Goal: Find specific page/section

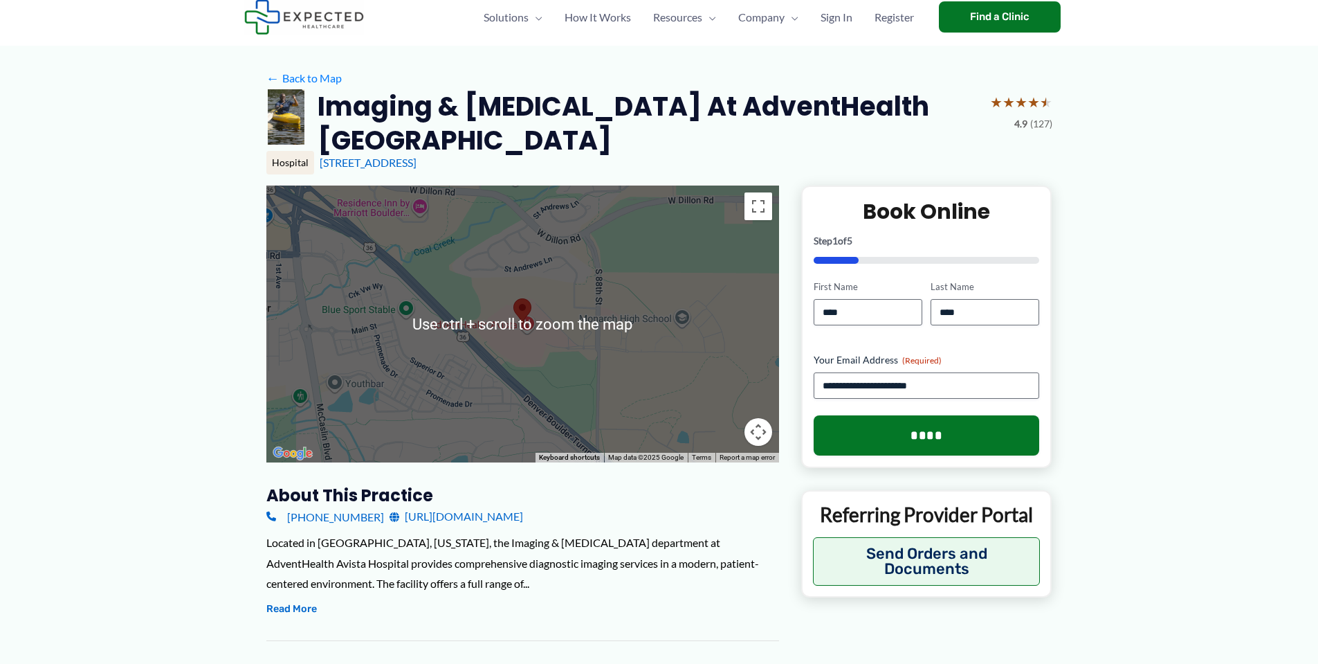
scroll to position [69, 0]
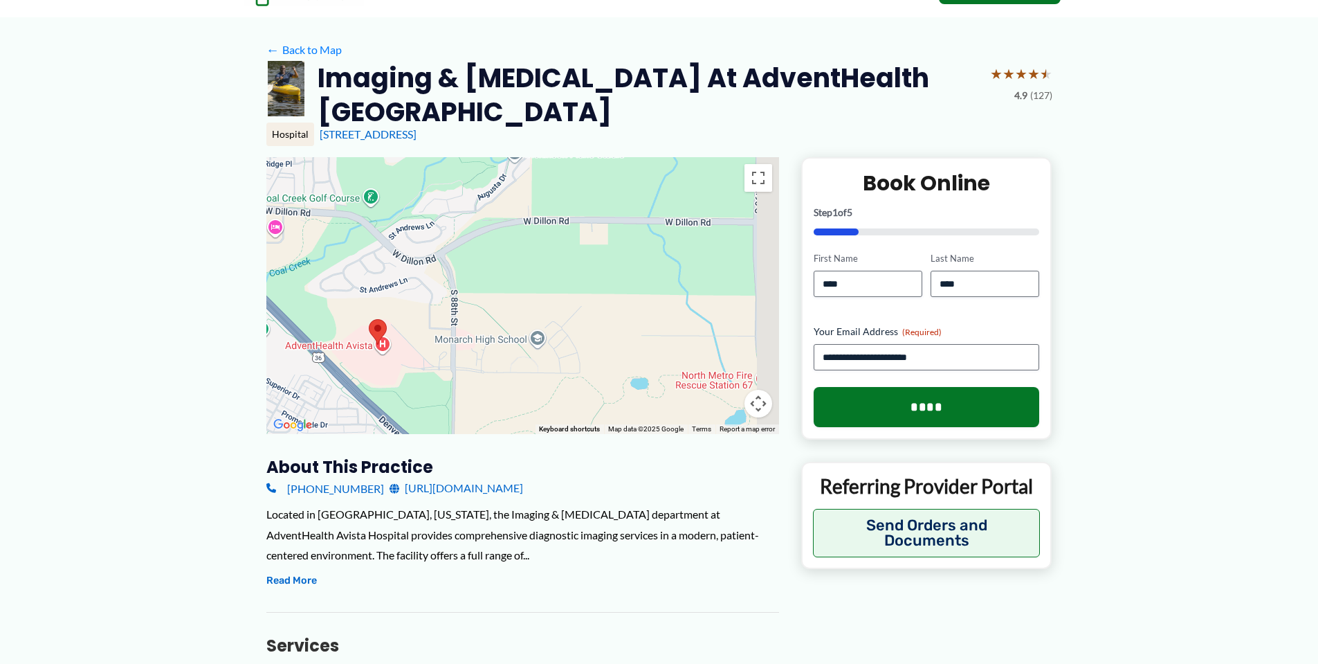
drag, startPoint x: 635, startPoint y: 319, endPoint x: 504, endPoint y: 361, distance: 137.2
click at [491, 375] on div at bounding box center [522, 295] width 513 height 277
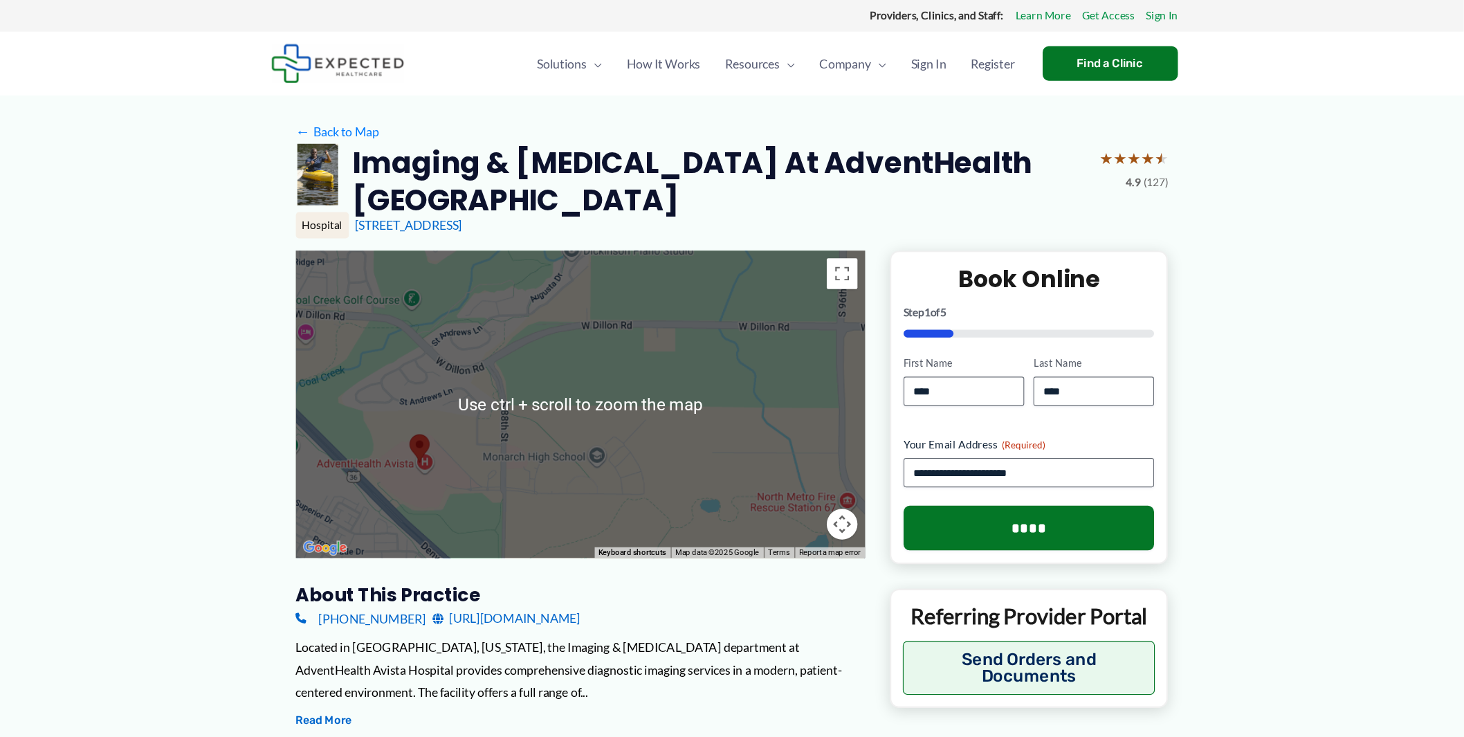
scroll to position [0, 0]
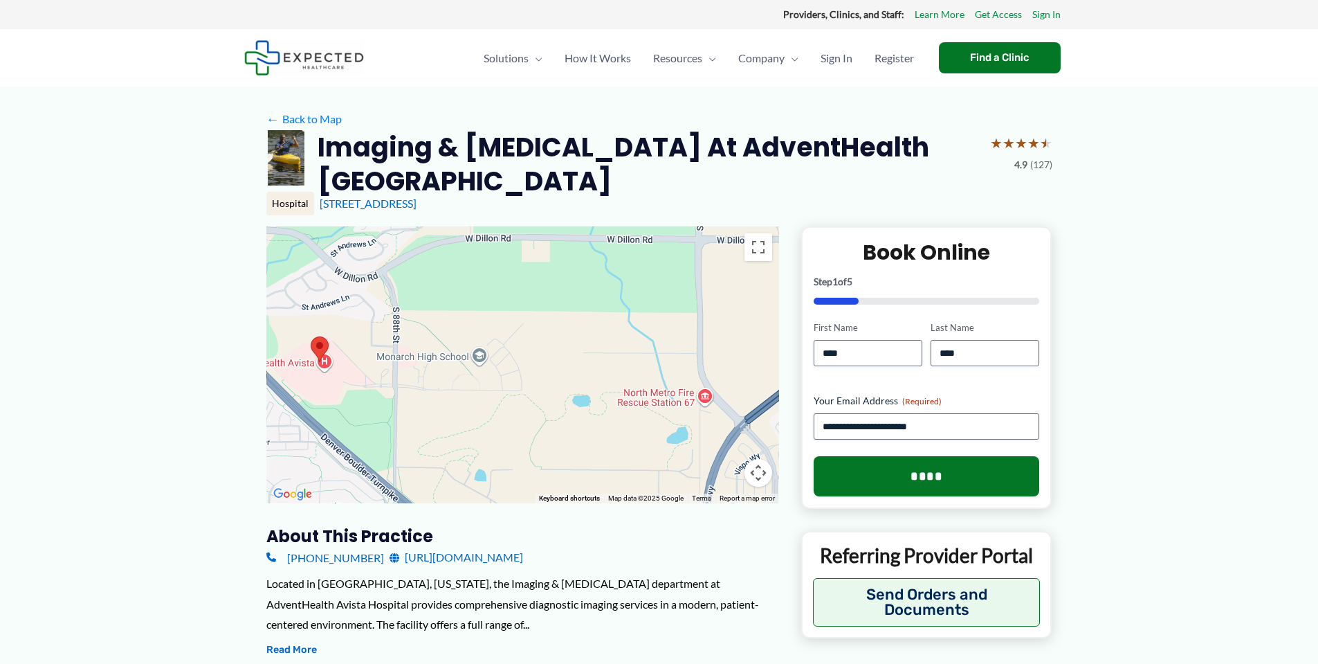
drag, startPoint x: 525, startPoint y: 341, endPoint x: 457, endPoint y: 284, distance: 88.4
click at [453, 280] on div at bounding box center [522, 364] width 513 height 277
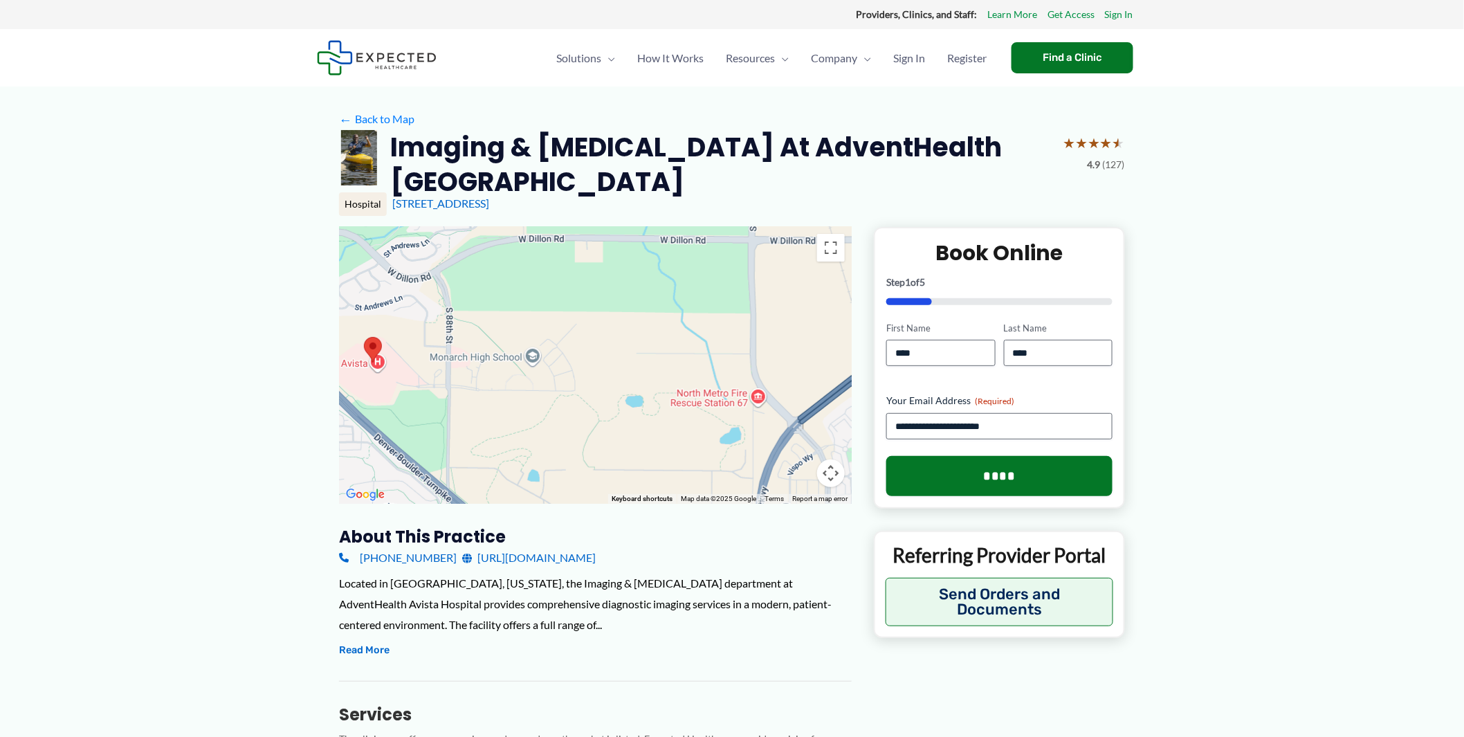
click at [516, 339] on div at bounding box center [595, 365] width 513 height 277
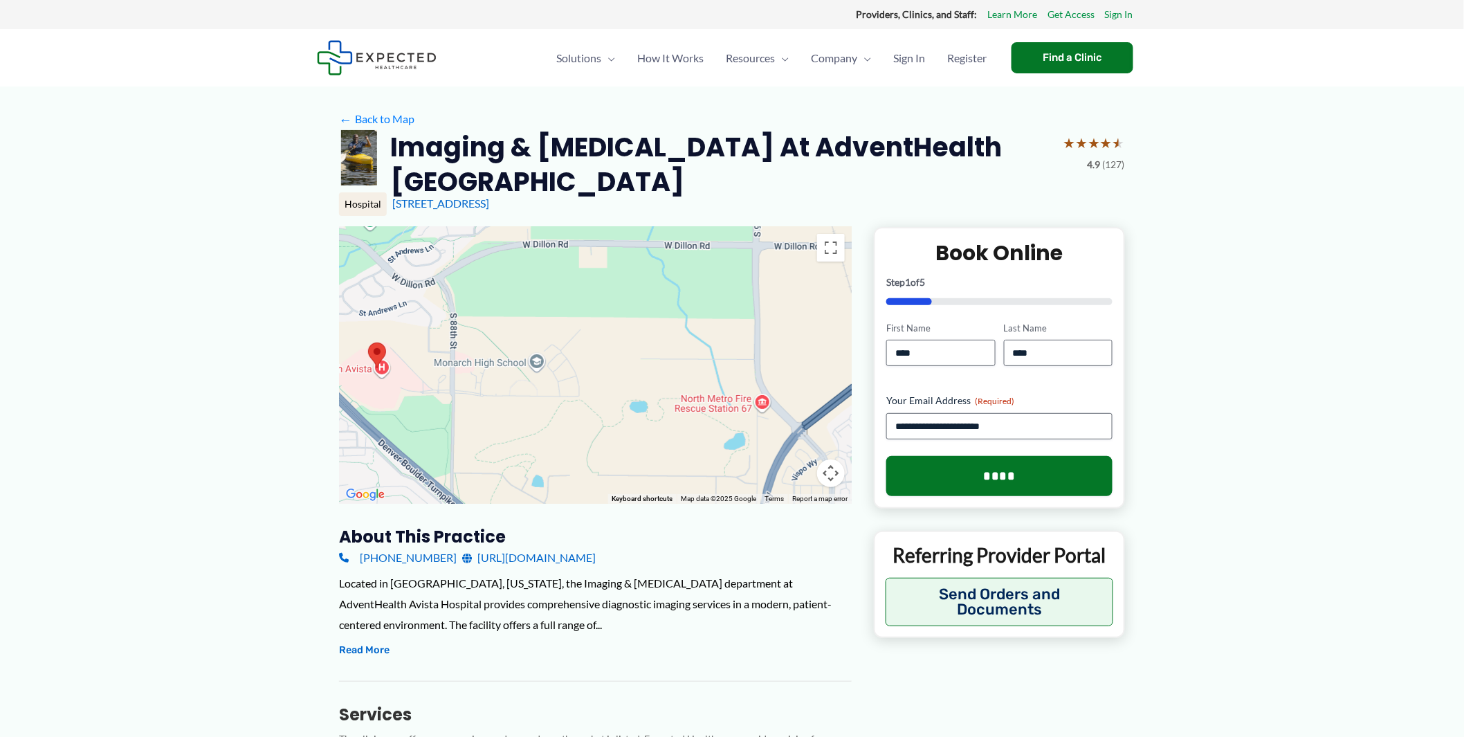
drag, startPoint x: 522, startPoint y: 370, endPoint x: 526, endPoint y: 379, distance: 9.9
click at [526, 379] on div at bounding box center [595, 365] width 513 height 277
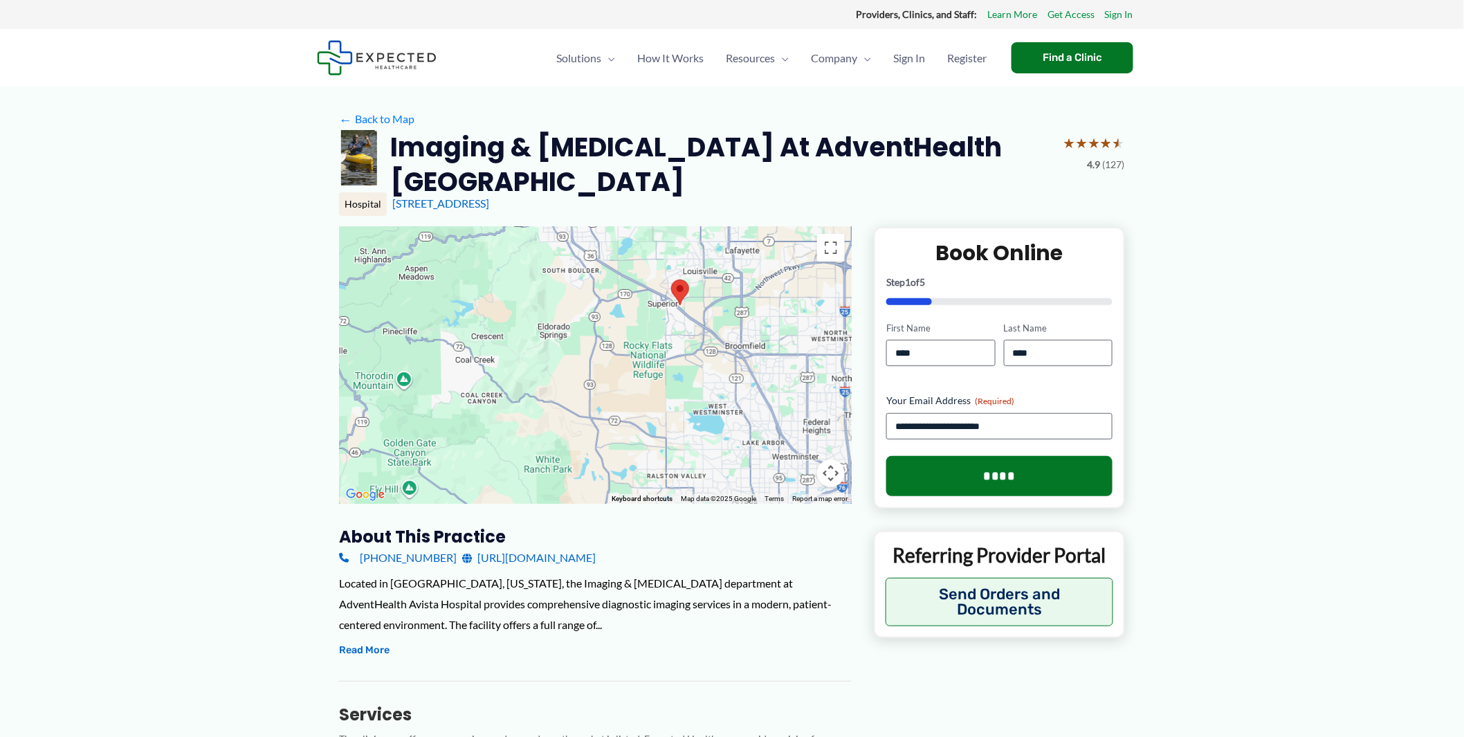
drag, startPoint x: 526, startPoint y: 379, endPoint x: 543, endPoint y: 381, distance: 16.7
click at [549, 388] on div at bounding box center [595, 365] width 513 height 277
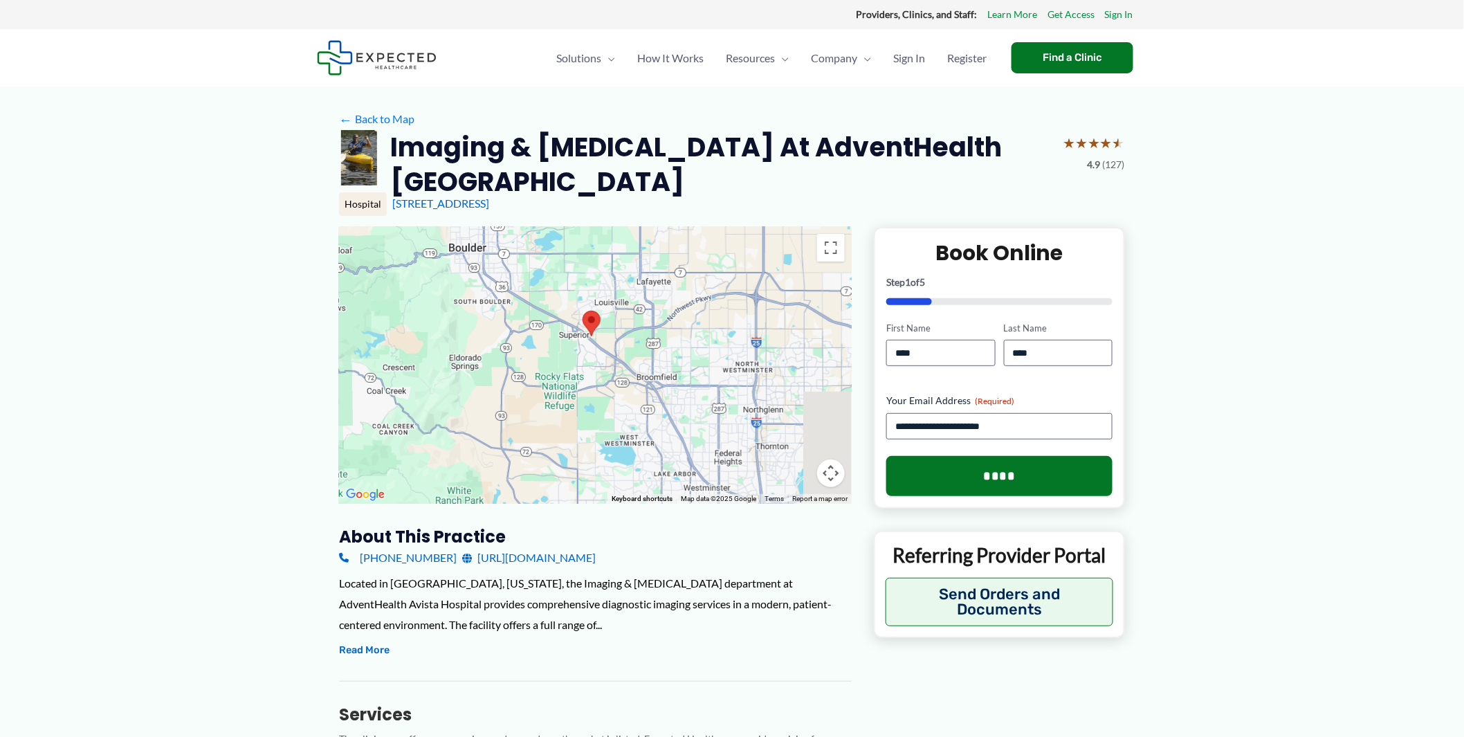
drag, startPoint x: 625, startPoint y: 335, endPoint x: 489, endPoint y: 382, distance: 143.6
click at [489, 382] on div at bounding box center [595, 365] width 513 height 277
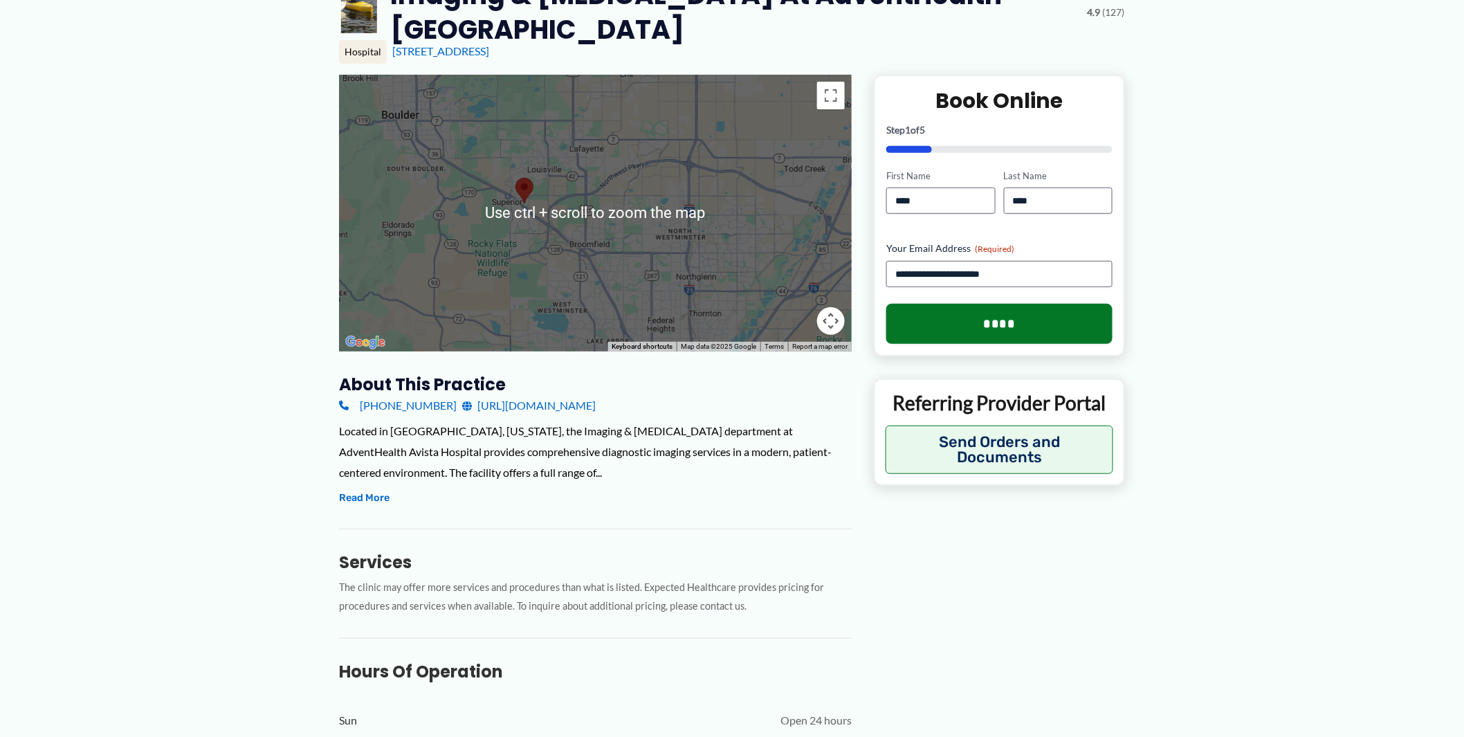
scroll to position [154, 0]
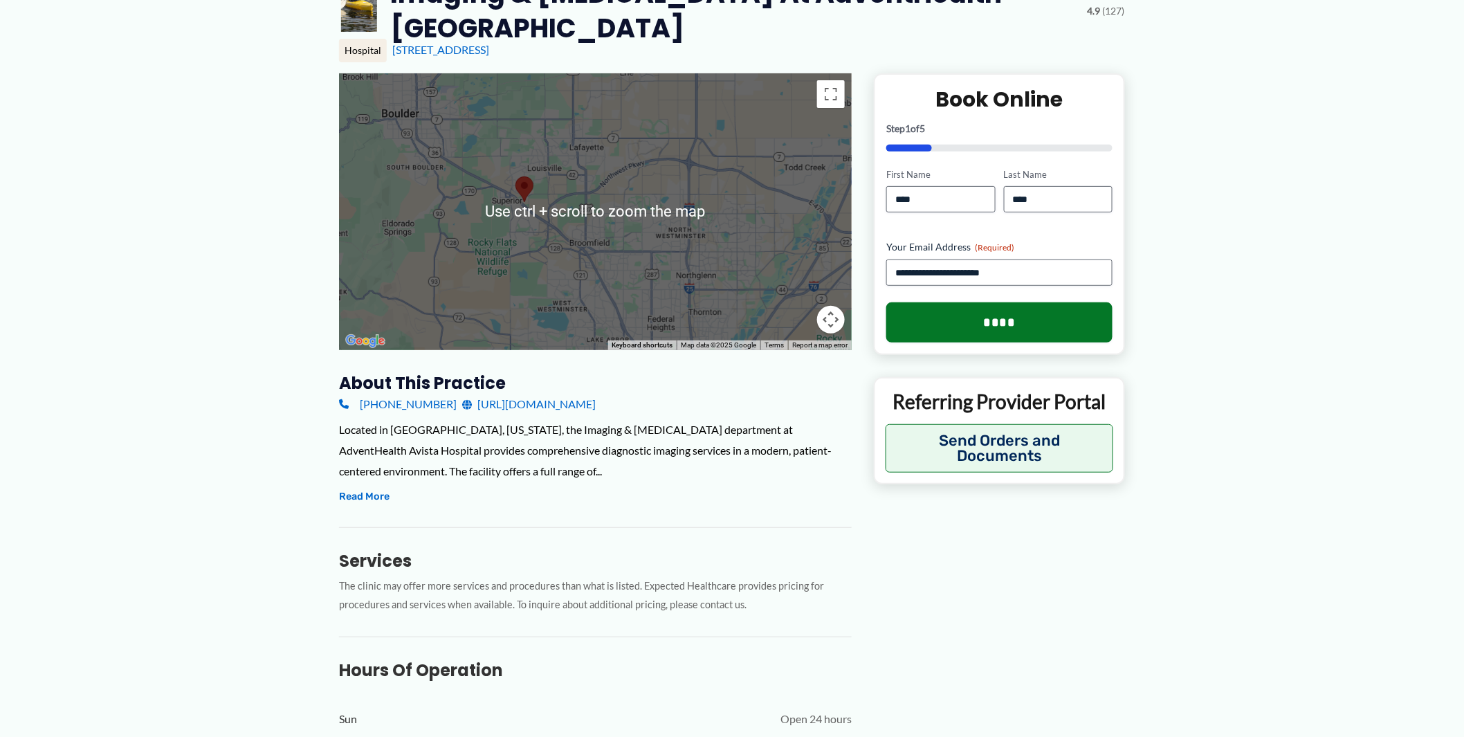
click at [549, 277] on div at bounding box center [595, 211] width 513 height 277
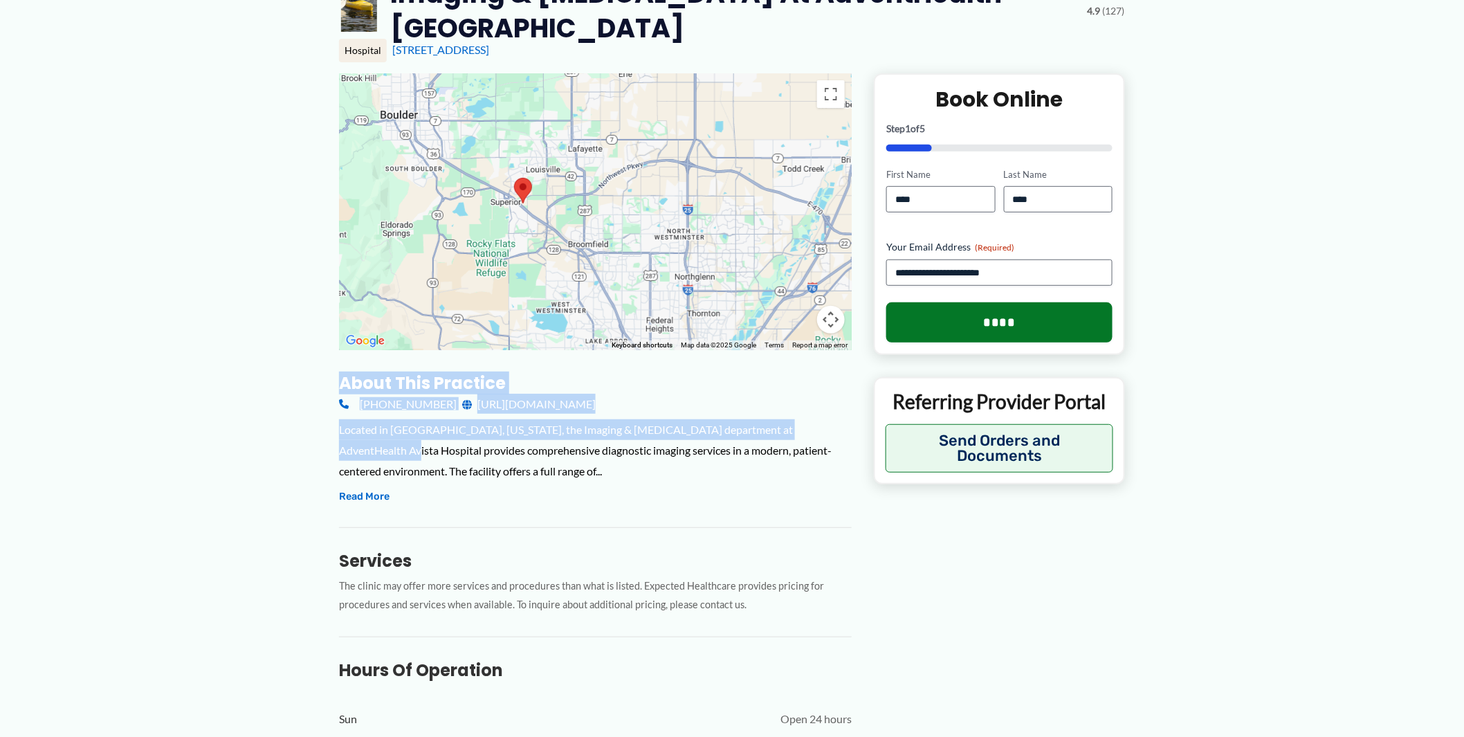
drag, startPoint x: 155, startPoint y: 275, endPoint x: 181, endPoint y: 363, distance: 92.4
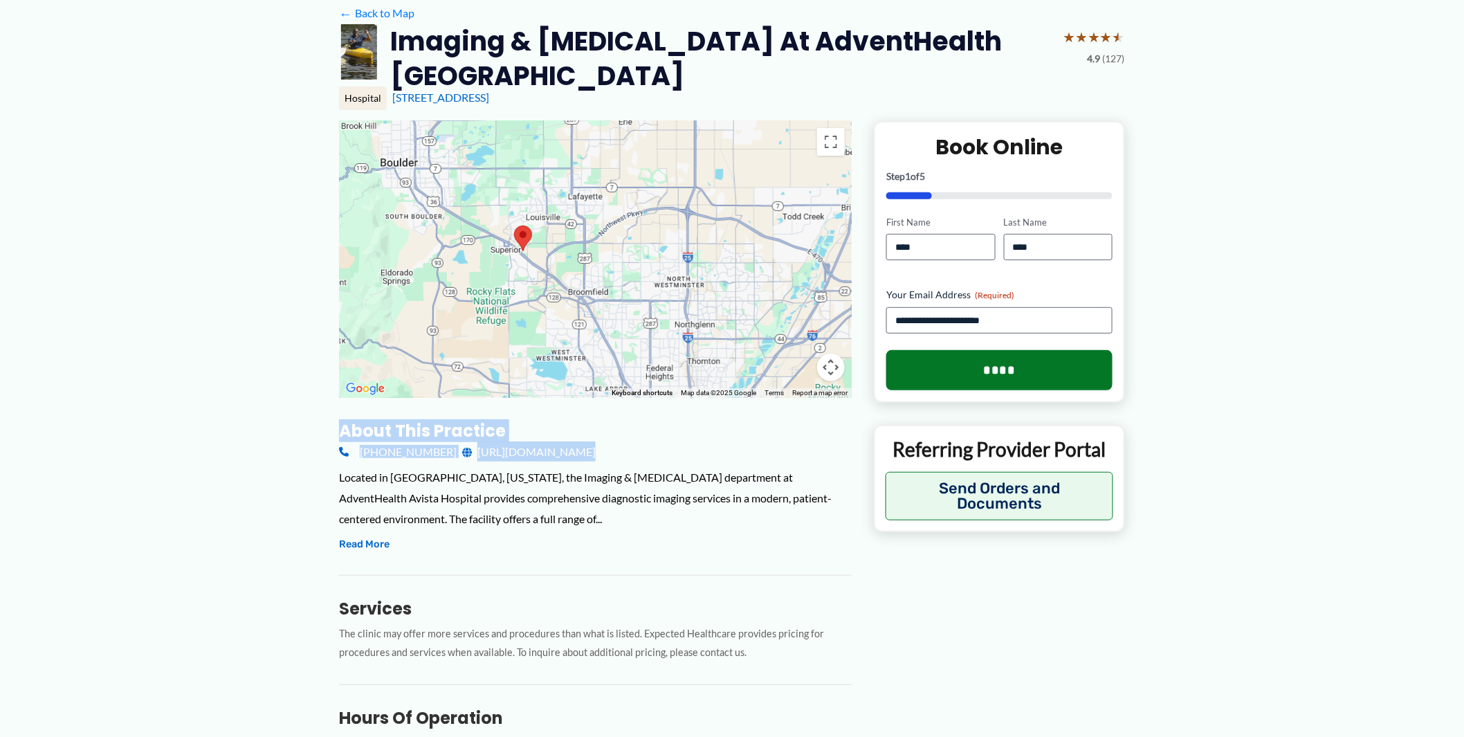
scroll to position [0, 0]
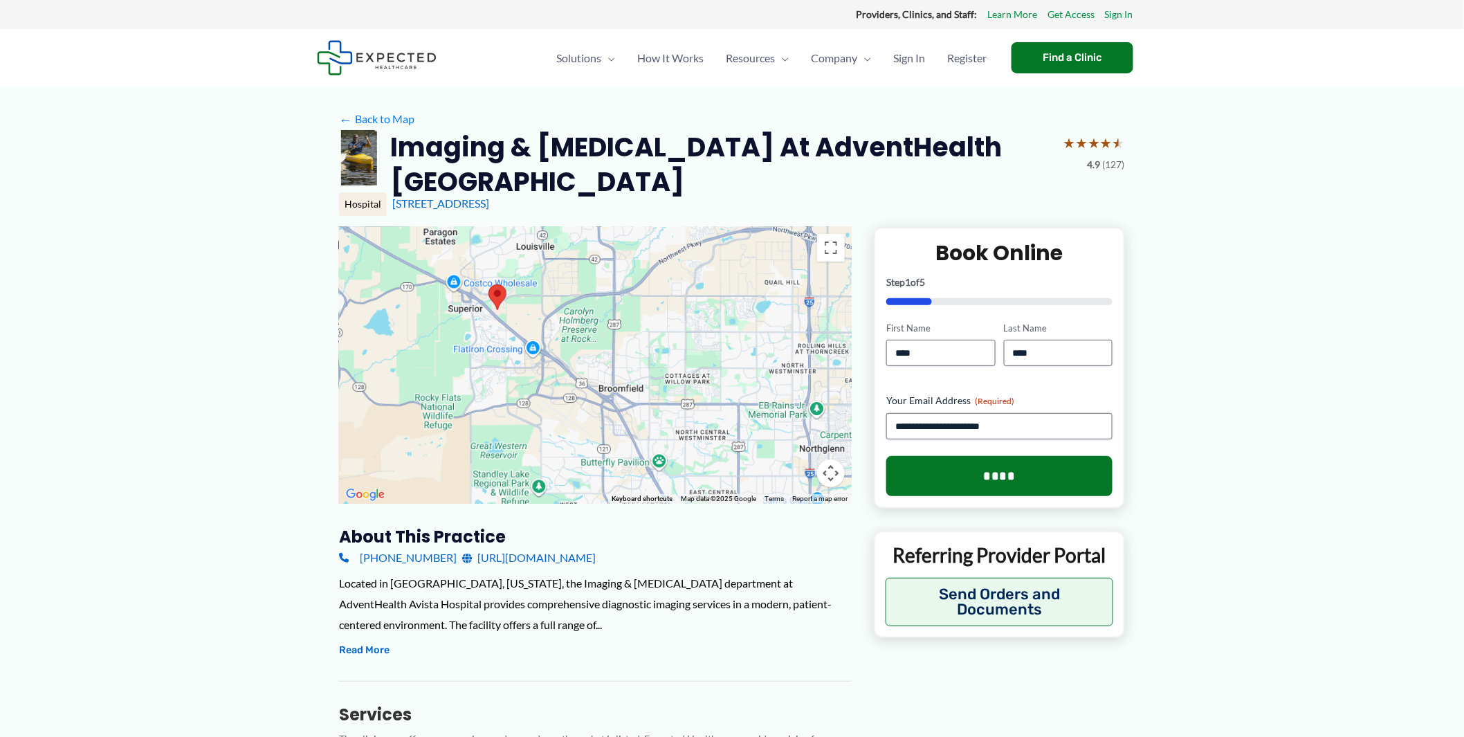
drag, startPoint x: 552, startPoint y: 385, endPoint x: 469, endPoint y: 371, distance: 83.5
click at [506, 377] on div at bounding box center [595, 365] width 513 height 277
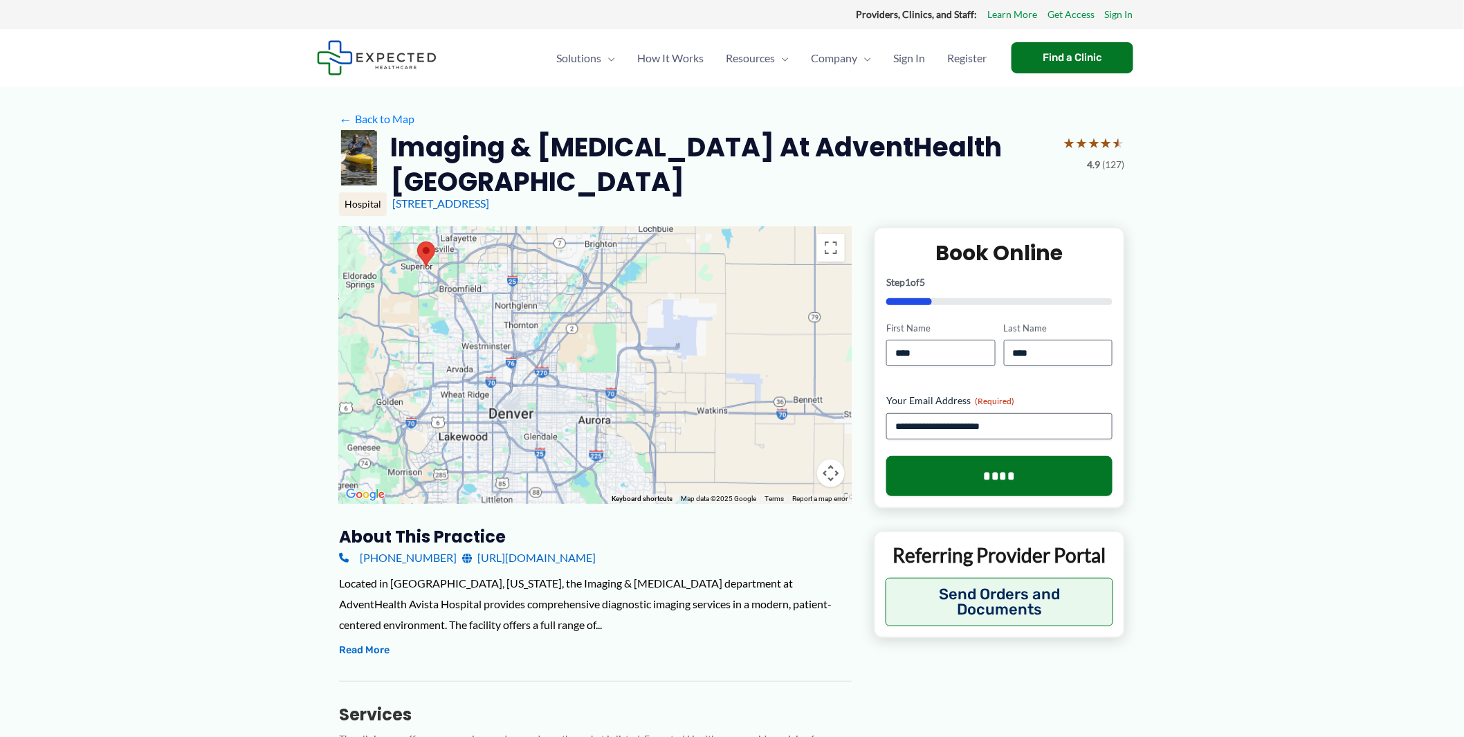
drag, startPoint x: 606, startPoint y: 397, endPoint x: 455, endPoint y: 293, distance: 182.9
click at [455, 293] on div at bounding box center [595, 365] width 513 height 277
